Goal: Task Accomplishment & Management: Complete application form

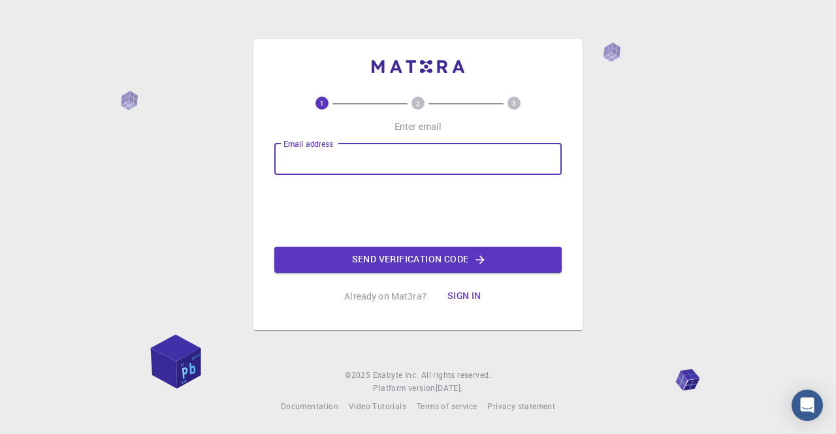
click at [336, 165] on input "Email address" at bounding box center [417, 159] width 287 height 31
type input "[EMAIL_ADDRESS][DOMAIN_NAME]"
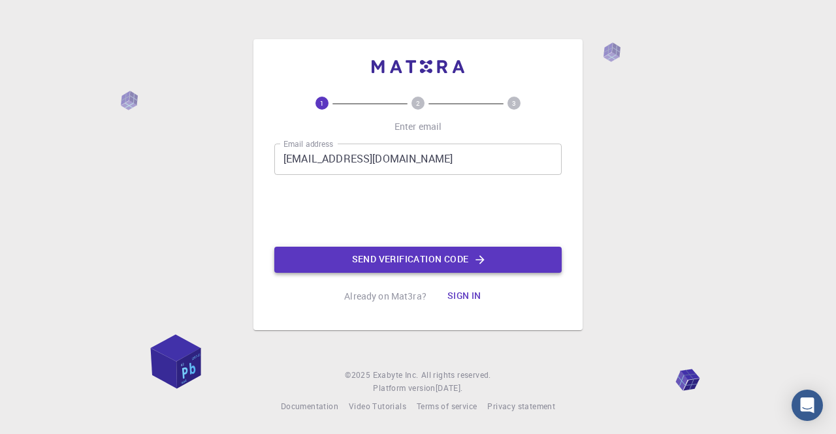
click at [440, 259] on button "Send verification code" at bounding box center [417, 260] width 287 height 26
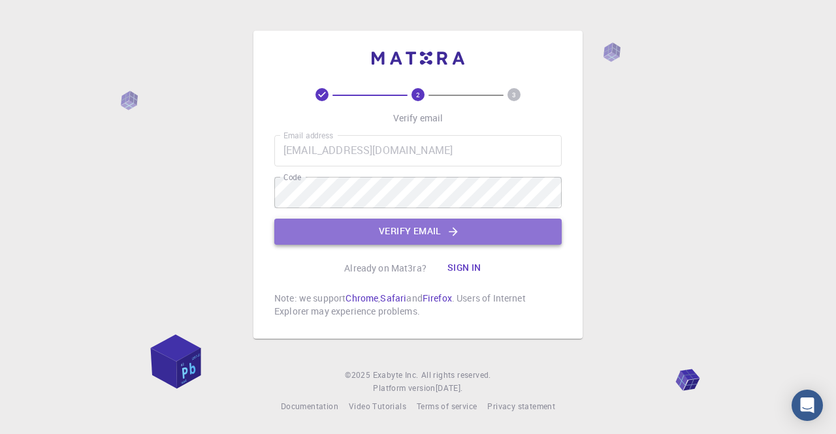
click at [357, 235] on button "Verify email" at bounding box center [417, 232] width 287 height 26
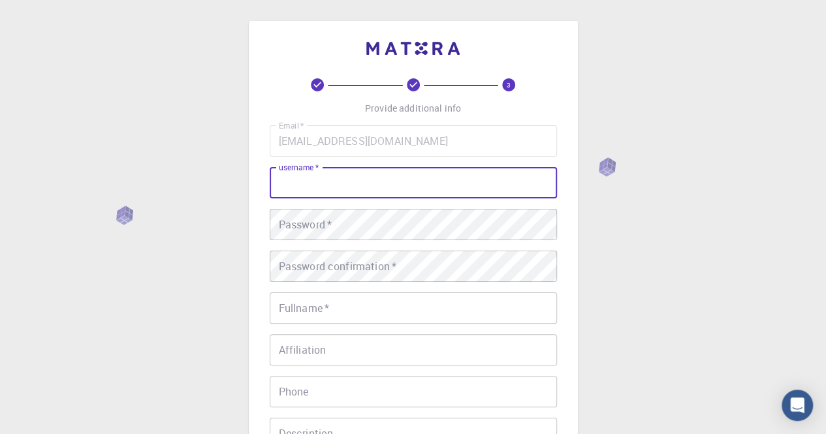
click at [319, 187] on input "username   *" at bounding box center [413, 182] width 287 height 31
type input "NikiPav"
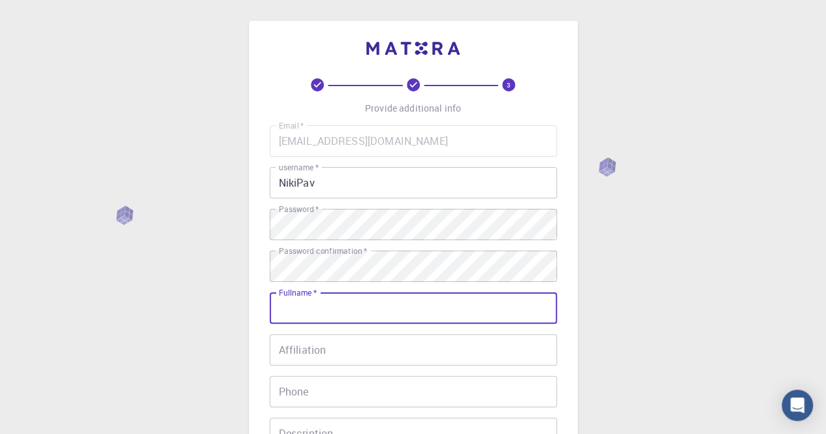
click at [313, 313] on input "Fullname   *" at bounding box center [413, 307] width 287 height 31
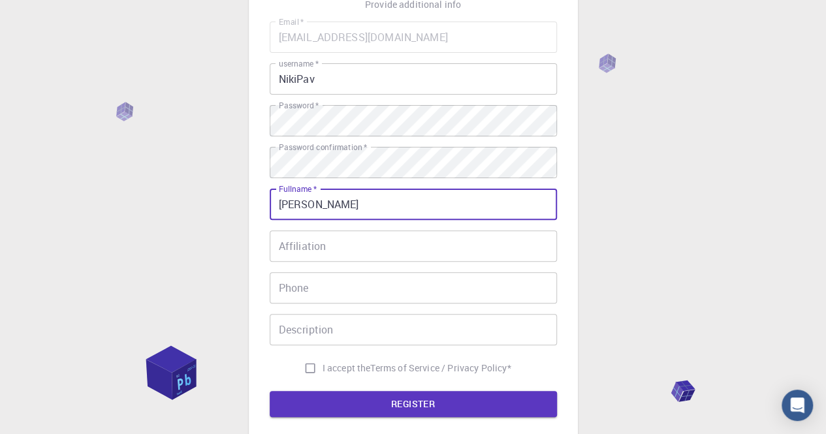
scroll to position [104, 0]
type input "[PERSON_NAME]"
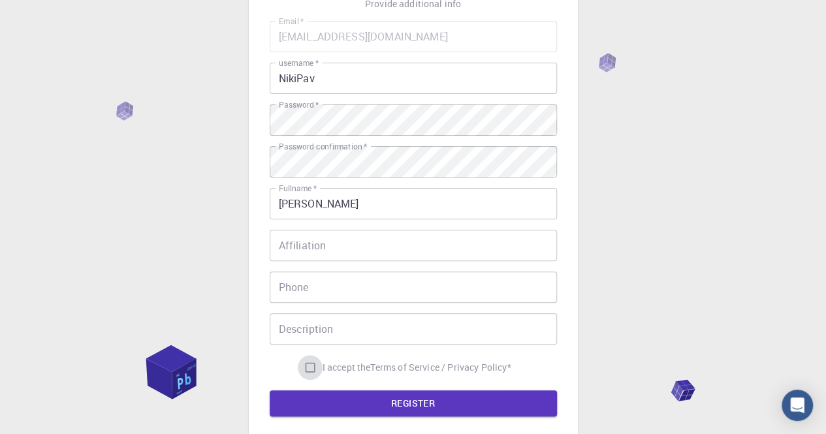
click at [306, 366] on input "I accept the Terms of Service / Privacy Policy *" at bounding box center [310, 367] width 25 height 25
checkbox input "true"
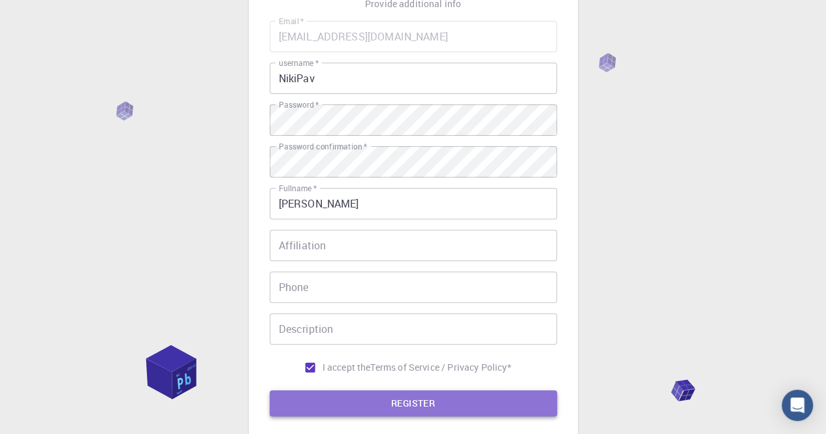
click at [398, 403] on button "REGISTER" at bounding box center [413, 403] width 287 height 26
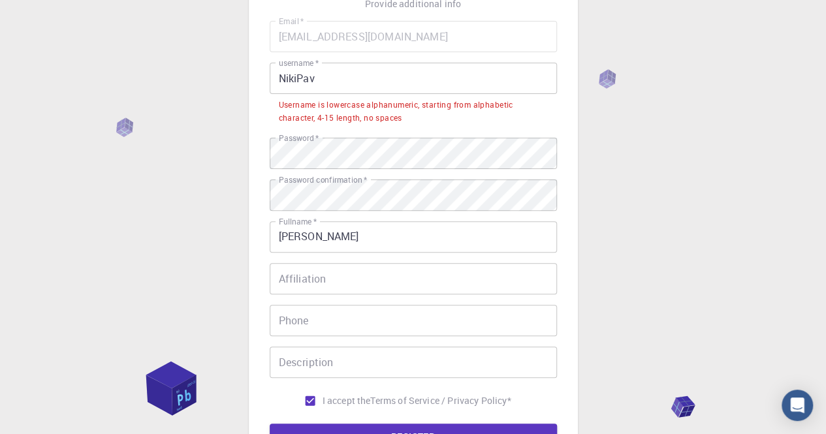
click at [323, 82] on input "NikiPav" at bounding box center [413, 78] width 287 height 31
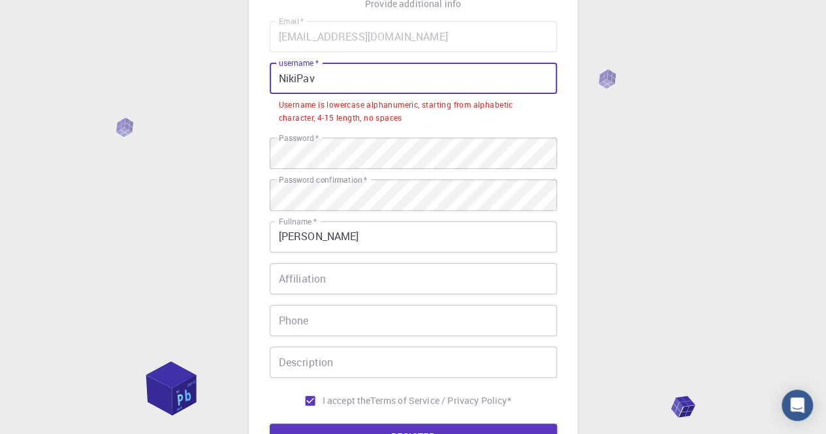
click at [323, 82] on input "NikiPav" at bounding box center [413, 78] width 287 height 31
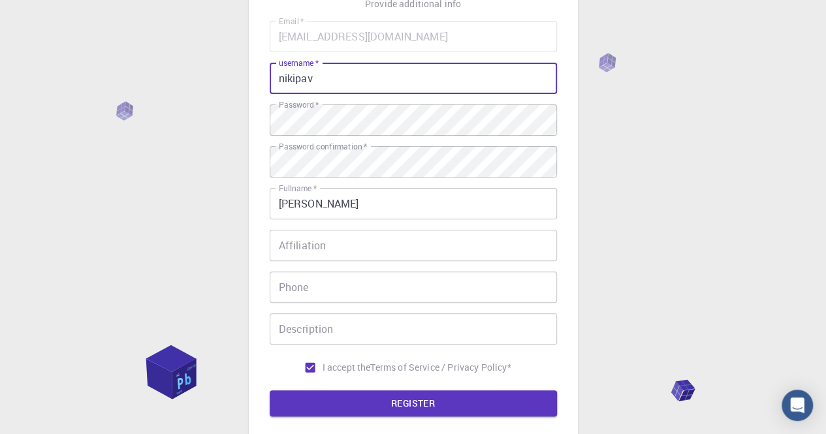
type input "nikipav"
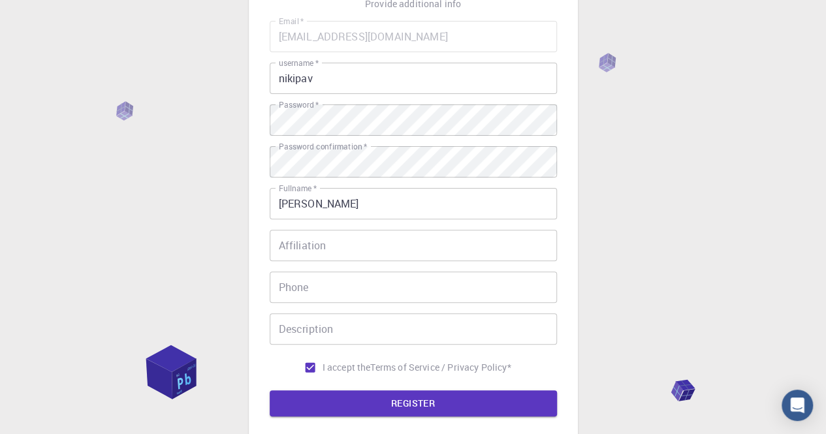
click at [675, 142] on div "3 Provide additional info Email   * [EMAIL_ADDRESS][DOMAIN_NAME] Email   * user…" at bounding box center [413, 228] width 826 height 665
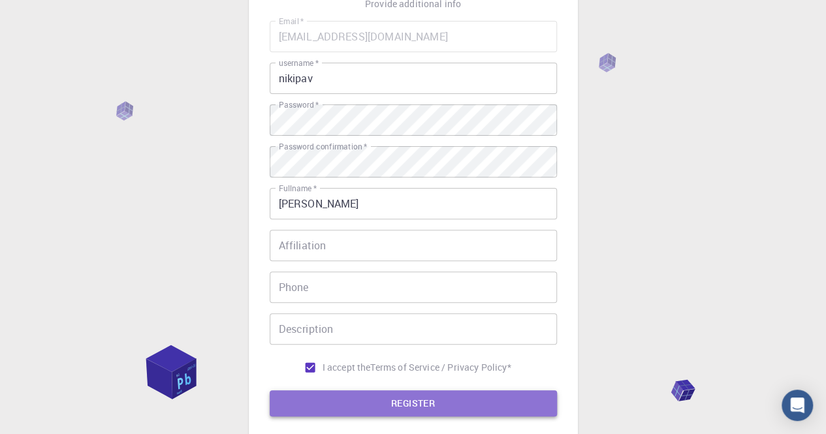
click at [424, 397] on button "REGISTER" at bounding box center [413, 403] width 287 height 26
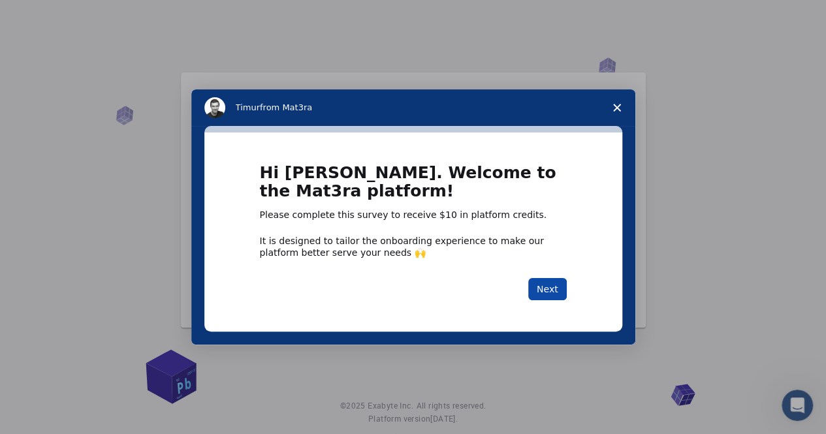
click at [555, 284] on button "Next" at bounding box center [547, 289] width 39 height 22
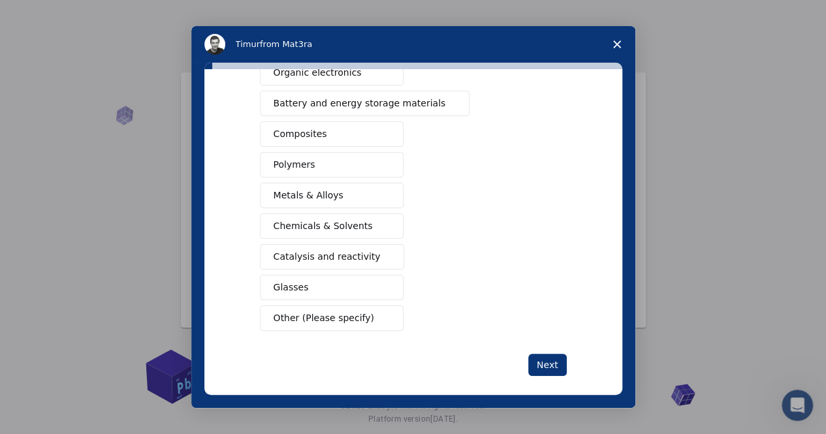
scroll to position [184, 0]
click at [304, 314] on span "Other (Please specify)" at bounding box center [324, 318] width 101 height 14
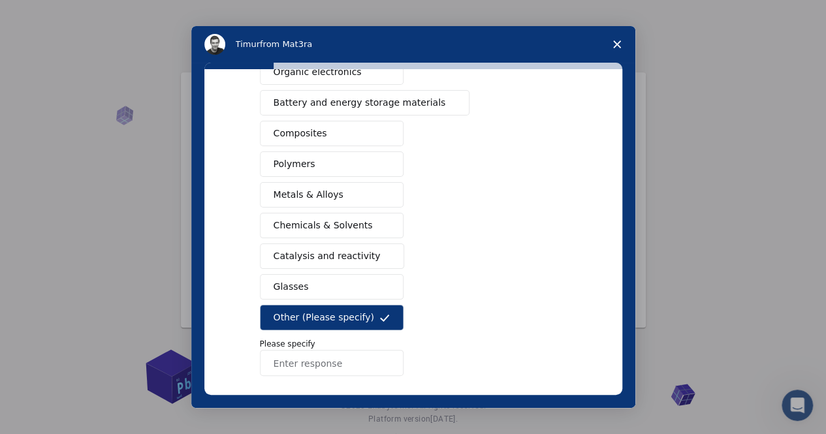
click at [298, 195] on span "Metals & Alloys" at bounding box center [309, 195] width 70 height 14
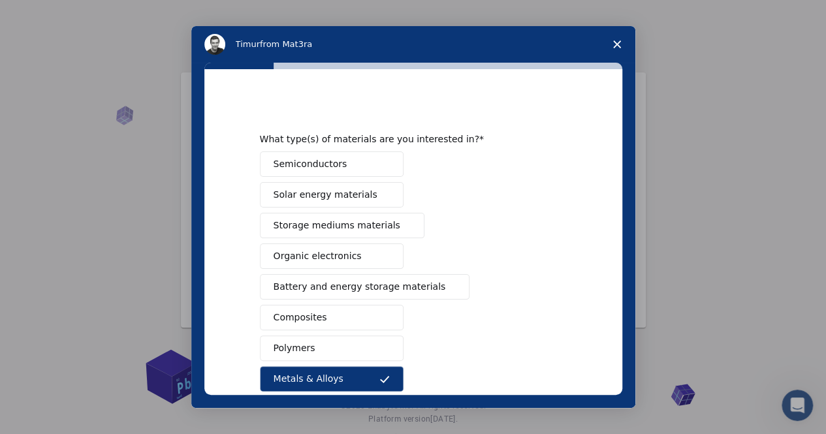
scroll to position [236, 0]
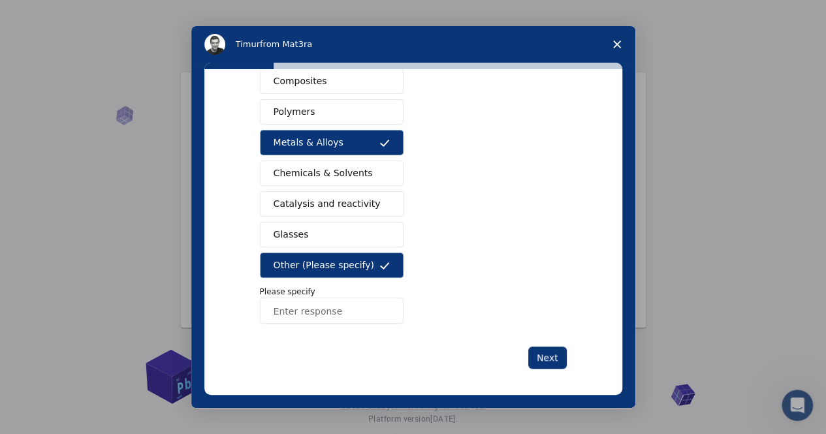
click at [366, 263] on button "Other (Please specify)" at bounding box center [332, 265] width 144 height 25
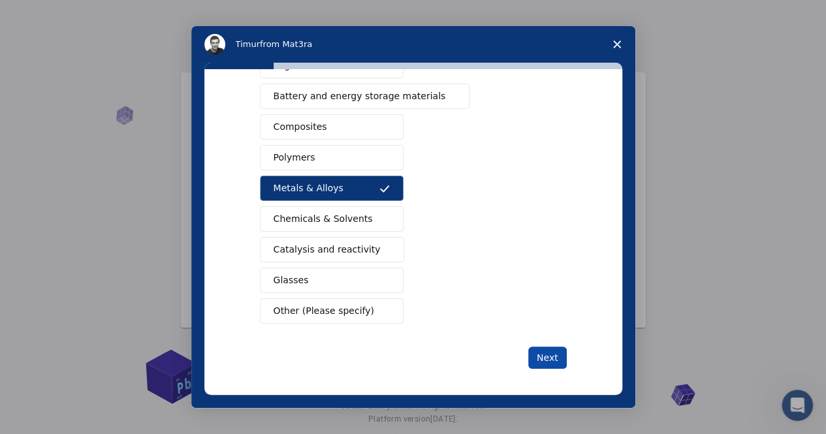
click at [543, 355] on button "Next" at bounding box center [547, 358] width 39 height 22
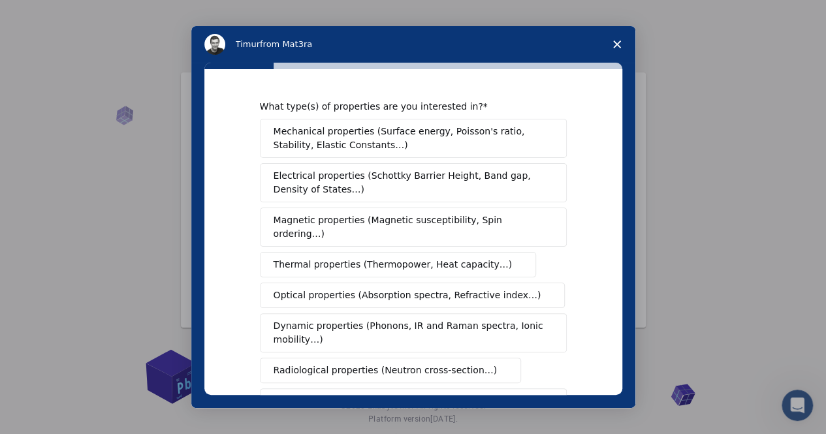
click at [377, 145] on span "Mechanical properties (Surface energy, Poisson's ratio, Stability, Elastic Cons…" at bounding box center [410, 138] width 272 height 27
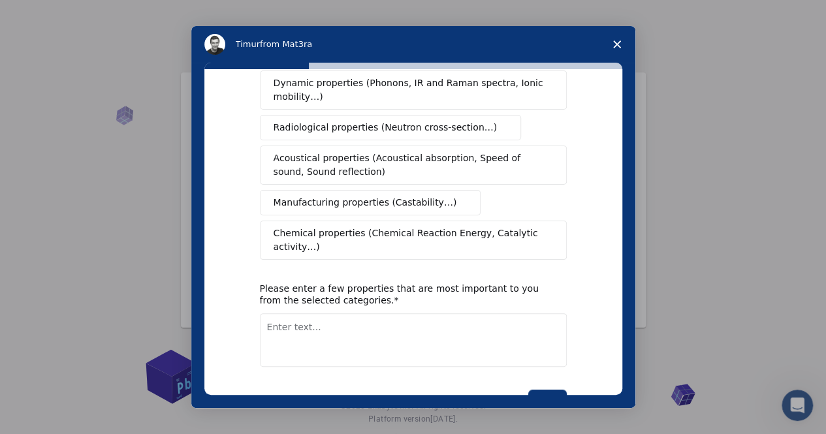
scroll to position [259, 0]
